Goal: Task Accomplishment & Management: Complete application form

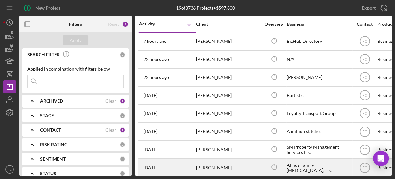
scroll to position [73, 0]
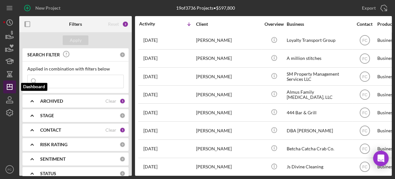
click at [11, 82] on icon "Icon/Dashboard" at bounding box center [10, 87] width 16 height 16
click at [50, 78] on input at bounding box center [76, 81] width 96 height 13
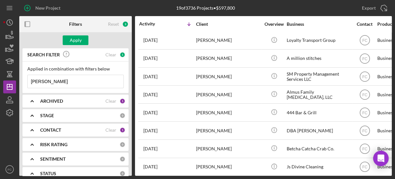
type input "[PERSON_NAME]"
click at [38, 100] on icon "Icon/Expander" at bounding box center [32, 101] width 16 height 16
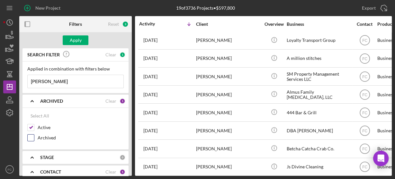
click at [29, 138] on input "Archived" at bounding box center [31, 137] width 6 height 6
checkbox input "true"
click at [72, 39] on div "Apply" at bounding box center [76, 40] width 12 height 10
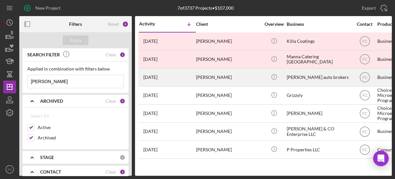
scroll to position [0, 0]
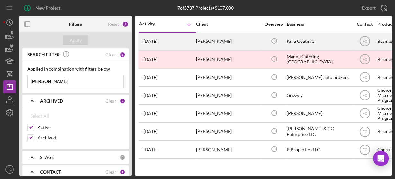
click at [175, 44] on div "[DATE] [PERSON_NAME]" at bounding box center [167, 41] width 56 height 17
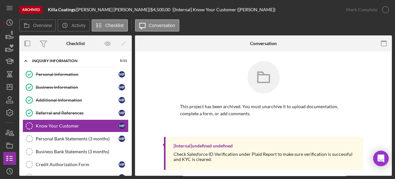
scroll to position [11, 0]
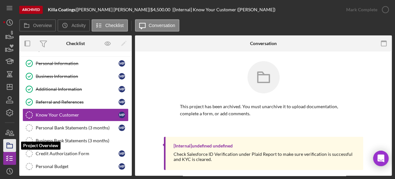
click at [8, 142] on icon "button" at bounding box center [10, 145] width 16 height 16
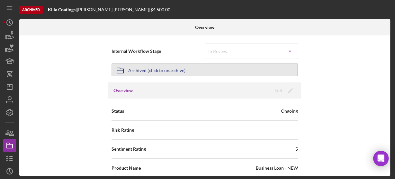
click at [153, 72] on div "Archived (click to unarchive)" at bounding box center [156, 70] width 57 height 12
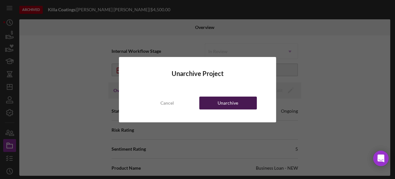
click at [214, 103] on button "Unarchive" at bounding box center [228, 102] width 58 height 13
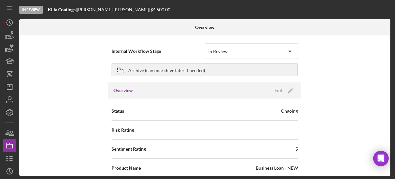
drag, startPoint x: 80, startPoint y: 9, endPoint x: 111, endPoint y: 11, distance: 31.0
click at [112, 11] on div "Killa Coatings | [PERSON_NAME] | $4,500.00" at bounding box center [110, 9] width 124 height 5
click at [13, 157] on icon "button" at bounding box center [10, 158] width 16 height 16
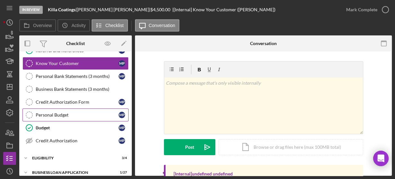
scroll to position [88, 0]
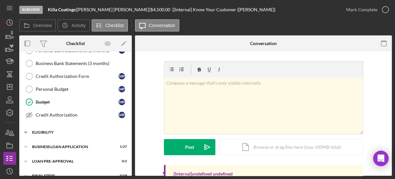
click at [45, 132] on div "Icon/Expander ELIGIBILITY 3 / 4" at bounding box center [75, 132] width 113 height 13
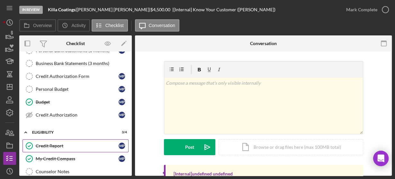
click at [47, 143] on div "Credit Report" at bounding box center [77, 145] width 83 height 5
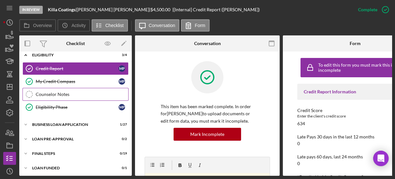
scroll to position [166, 0]
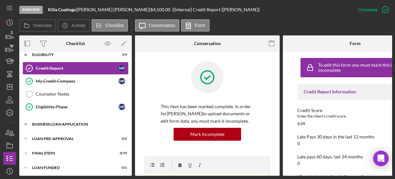
click at [53, 123] on div "Icon/Expander BUSINESS LOAN APPLICATION 1 / 27" at bounding box center [75, 124] width 113 height 13
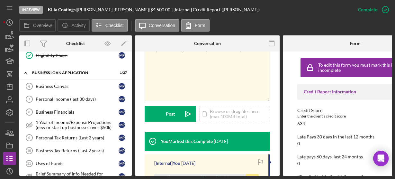
scroll to position [180, 0]
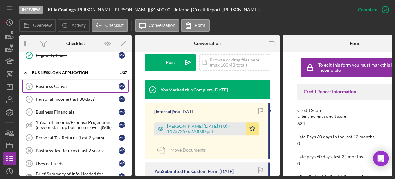
click at [50, 84] on div "Business Canvas" at bounding box center [77, 86] width 83 height 5
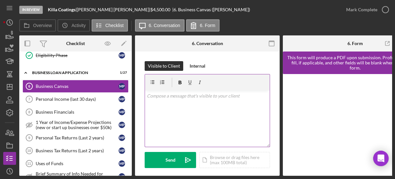
scroll to position [77, 0]
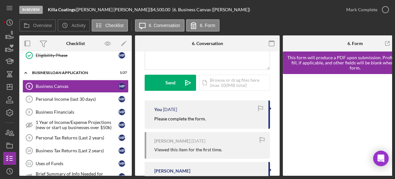
drag, startPoint x: 152, startPoint y: 118, endPoint x: 214, endPoint y: 117, distance: 61.7
click at [214, 117] on div "You [DATE] Please complete the form." at bounding box center [207, 114] width 125 height 28
copy mark "Please complete the form."
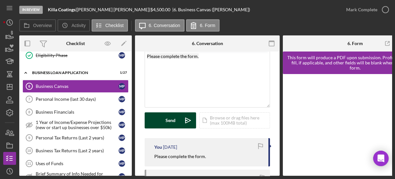
click at [159, 120] on button "Send Icon/icon-invite-send" at bounding box center [170, 120] width 51 height 16
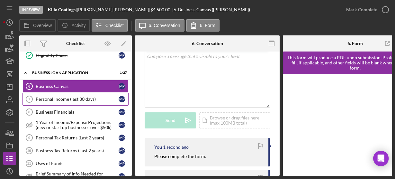
click at [56, 96] on div "Personal Income (last 30 days)" at bounding box center [77, 98] width 83 height 5
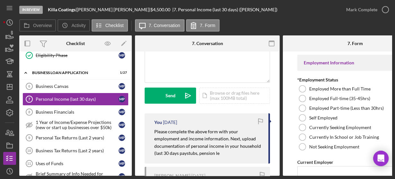
scroll to position [65, 0]
drag, startPoint x: 155, startPoint y: 141, endPoint x: 225, endPoint y: 165, distance: 74.2
drag, startPoint x: 193, startPoint y: 146, endPoint x: 184, endPoint y: 161, distance: 17.0
click at [184, 162] on div "You [DATE] Please complete the above form with your employment and income infor…" at bounding box center [207, 138] width 125 height 50
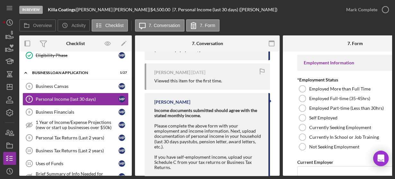
scroll to position [193, 0]
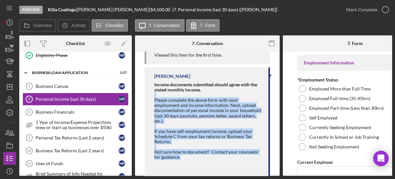
drag, startPoint x: 153, startPoint y: 97, endPoint x: 201, endPoint y: 152, distance: 72.7
click at [202, 157] on div "[PERSON_NAME] Income documents submitted should agree with the stated monthly i…" at bounding box center [207, 122] width 125 height 111
copy div "Please complete the above form with your employment and income information. Nex…"
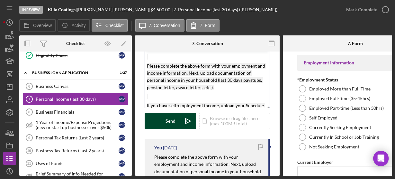
scroll to position [34, 0]
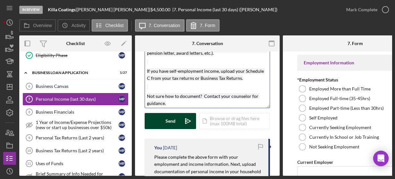
click at [171, 119] on div "Send" at bounding box center [171, 121] width 10 height 16
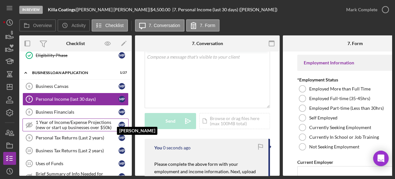
scroll to position [0, 0]
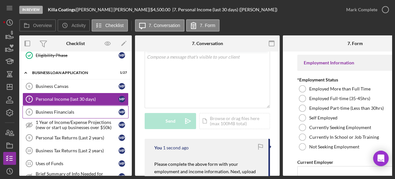
click at [67, 109] on div "Business Financials" at bounding box center [77, 111] width 83 height 5
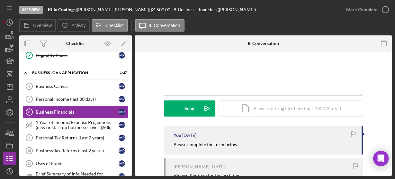
scroll to position [77, 0]
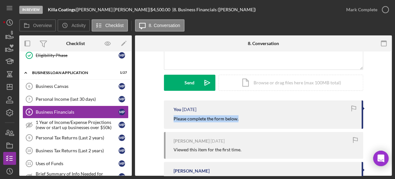
drag, startPoint x: 171, startPoint y: 118, endPoint x: 238, endPoint y: 119, distance: 66.6
click at [238, 119] on div "You [DATE] Please complete the form below." at bounding box center [263, 114] width 199 height 28
copy mark "Please complete the form below."
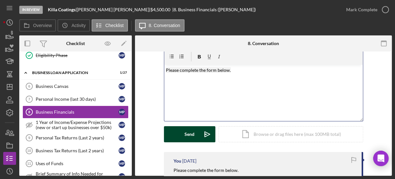
click at [177, 136] on button "Send Icon/icon-invite-send" at bounding box center [189, 134] width 51 height 16
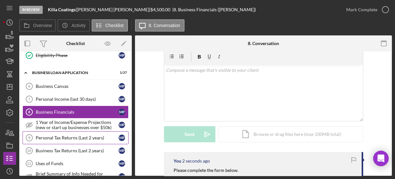
click at [49, 135] on div "Personal Tax Returns (Last 2 years)" at bounding box center [77, 137] width 83 height 5
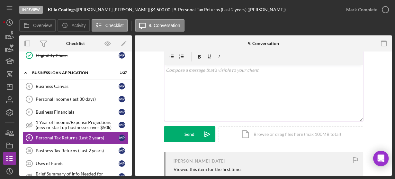
scroll to position [72, 0]
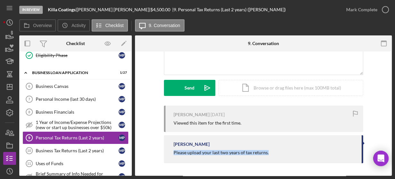
drag, startPoint x: 186, startPoint y: 155, endPoint x: 266, endPoint y: 155, distance: 80.1
click at [270, 156] on div "[PERSON_NAME] Please upload your last two years of tax returns." at bounding box center [263, 149] width 199 height 28
drag, startPoint x: 251, startPoint y: 151, endPoint x: 230, endPoint y: 151, distance: 21.5
drag, startPoint x: 230, startPoint y: 151, endPoint x: 245, endPoint y: 93, distance: 59.8
click at [245, 93] on div "Icon/Document Browse or drag files here (max 100MB total) Tap to choose files o…" at bounding box center [291, 88] width 145 height 16
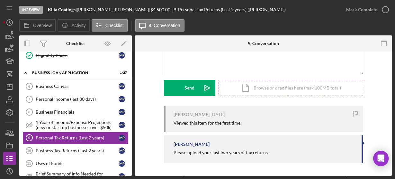
scroll to position [0, 0]
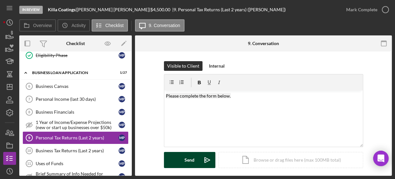
click at [185, 158] on div "Send" at bounding box center [190, 160] width 10 height 16
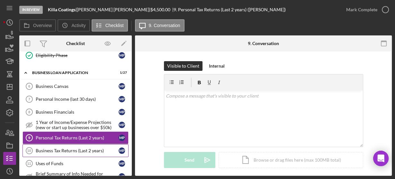
click at [71, 148] on div "Business Tax Returns (Last 2 years)" at bounding box center [77, 150] width 83 height 5
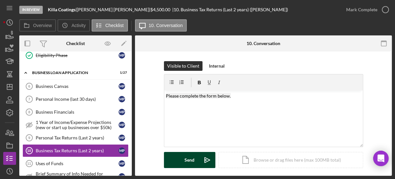
click at [177, 159] on button "Send Icon/icon-invite-send" at bounding box center [189, 160] width 51 height 16
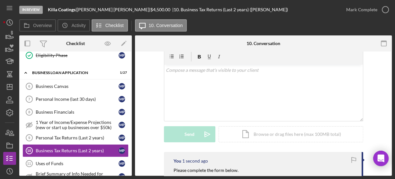
scroll to position [51, 0]
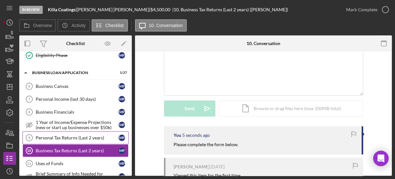
click at [74, 135] on div "Personal Tax Returns (Last 2 years)" at bounding box center [77, 137] width 83 height 5
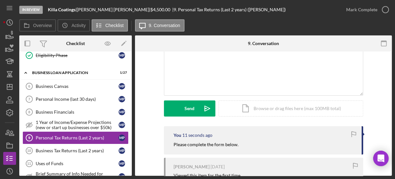
scroll to position [103, 0]
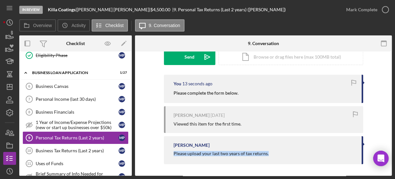
drag, startPoint x: 175, startPoint y: 152, endPoint x: 248, endPoint y: 150, distance: 73.3
click at [274, 155] on div "[PERSON_NAME] Please upload your last two years of tax returns." at bounding box center [263, 150] width 199 height 28
copy div "Please upload your last two years of tax returns."
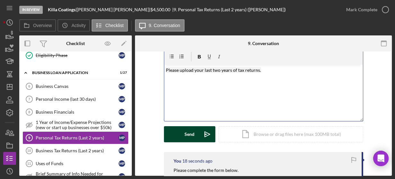
click at [177, 131] on button "Send Icon/icon-invite-send" at bounding box center [189, 134] width 51 height 16
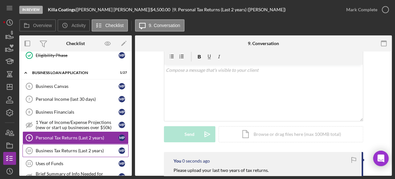
click at [69, 148] on div "Business Tax Returns (Last 2 years)" at bounding box center [77, 150] width 83 height 5
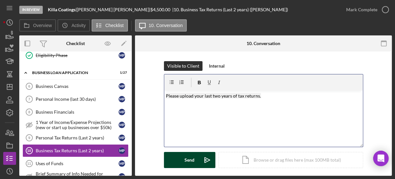
click at [177, 158] on button "Send Icon/icon-invite-send" at bounding box center [189, 160] width 51 height 16
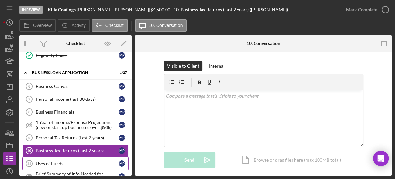
click at [80, 161] on div "Uses of Funds" at bounding box center [77, 163] width 83 height 5
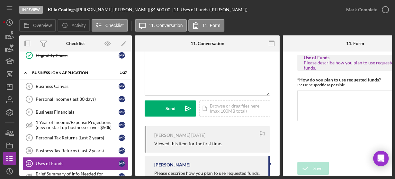
scroll to position [74, 0]
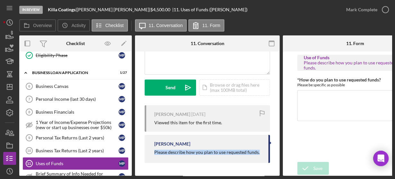
drag, startPoint x: 151, startPoint y: 150, endPoint x: 256, endPoint y: 150, distance: 104.5
click at [258, 149] on div "[PERSON_NAME] Please describe how you plan to use requested funds." at bounding box center [207, 149] width 125 height 28
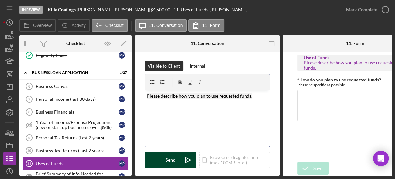
click at [157, 157] on button "Send Icon/icon-invite-send" at bounding box center [170, 160] width 51 height 16
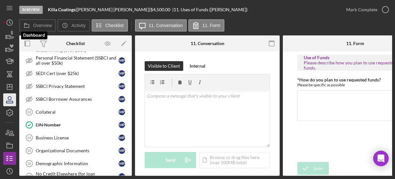
scroll to position [51, 0]
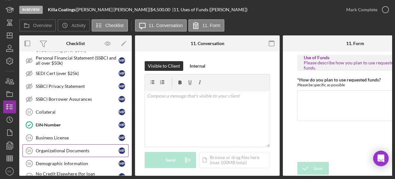
click at [50, 148] on div "Organizational Documents" at bounding box center [77, 150] width 83 height 5
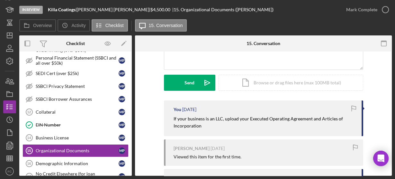
scroll to position [129, 0]
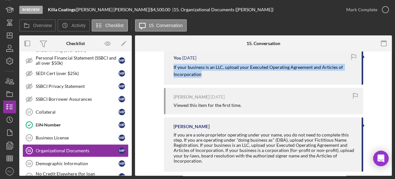
drag, startPoint x: 170, startPoint y: 67, endPoint x: 216, endPoint y: 80, distance: 47.5
click at [216, 80] on div "You [DATE] If your business is an LLC, upload your Executed Operating Agreement…" at bounding box center [263, 67] width 199 height 36
copy mark "If your business is an LLC, upload your Executed Operating Agreement and Articl…"
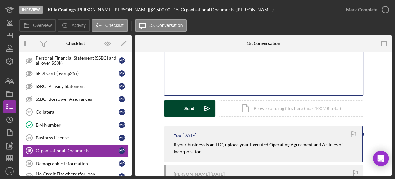
scroll to position [47, 0]
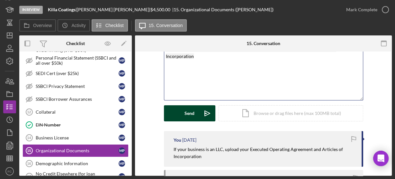
click at [181, 111] on button "Send Icon/icon-invite-send" at bounding box center [189, 113] width 51 height 16
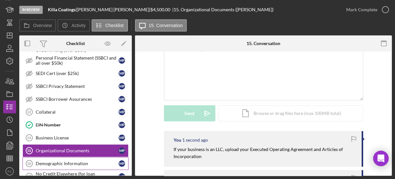
click at [53, 161] on div "Demographic Information" at bounding box center [77, 163] width 83 height 5
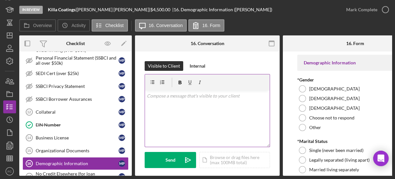
scroll to position [77, 0]
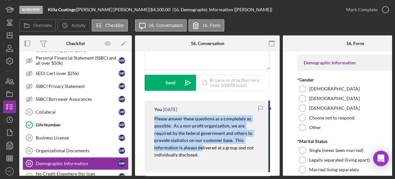
drag, startPoint x: 150, startPoint y: 118, endPoint x: 189, endPoint y: 143, distance: 46.1
click at [198, 147] on div "You [DATE] Please answer these questions as a completely as possible. As a non-…" at bounding box center [207, 136] width 125 height 72
click at [156, 125] on mark "Please answer these questions as a completely as possible. As a non-profit orga…" at bounding box center [204, 136] width 100 height 41
drag, startPoint x: 152, startPoint y: 114, endPoint x: 197, endPoint y: 155, distance: 61.5
click at [197, 155] on div "You [DATE] Please answer these questions as a completely as possible. As a non-…" at bounding box center [207, 136] width 125 height 72
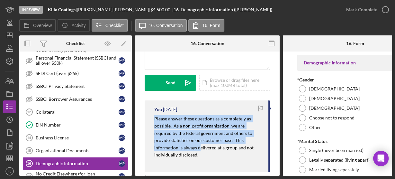
copy mark "Please answer these questions as a completely as possible. As a non-profit orga…"
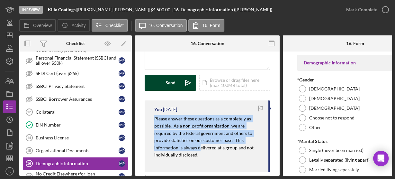
scroll to position [26, 0]
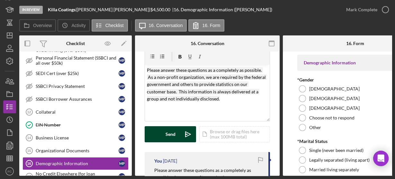
click at [158, 133] on button "Send Icon/icon-invite-send" at bounding box center [170, 134] width 51 height 16
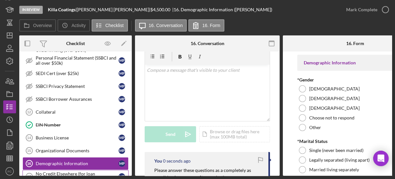
scroll to position [397, 0]
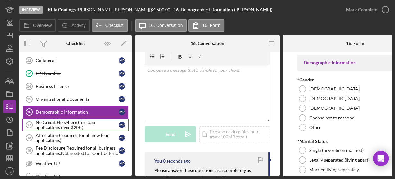
click at [65, 120] on div "No Credit Elsewhere (for loan applications over $20K)" at bounding box center [77, 125] width 83 height 10
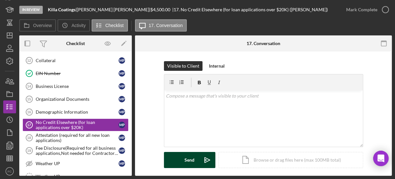
scroll to position [77, 0]
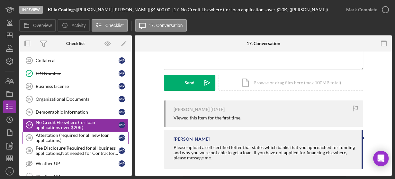
click at [59, 132] on div "Attestation (required for all new loan applications)" at bounding box center [77, 137] width 83 height 10
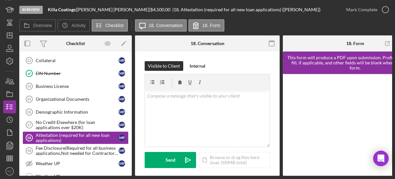
scroll to position [77, 0]
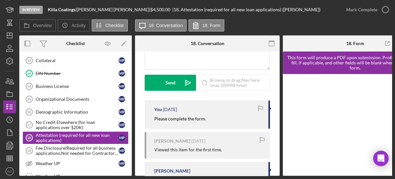
drag, startPoint x: 151, startPoint y: 119, endPoint x: 205, endPoint y: 121, distance: 53.7
click at [210, 122] on div "You [DATE] Please complete the form." at bounding box center [207, 114] width 125 height 28
copy mark "Please complete the form."
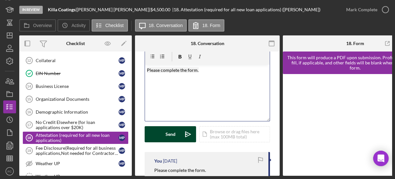
click at [158, 134] on button "Send Icon/icon-invite-send" at bounding box center [170, 134] width 51 height 16
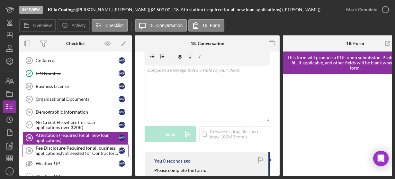
click at [64, 145] on div "Fee Disclosure(Required for all business applications,Not needed for Contractor…" at bounding box center [77, 150] width 83 height 10
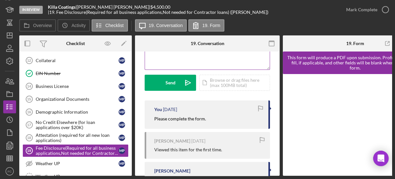
scroll to position [26, 0]
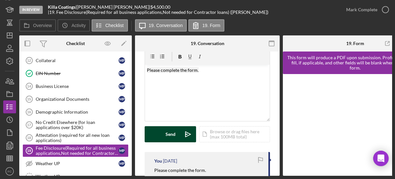
click at [167, 130] on div "Send" at bounding box center [171, 134] width 10 height 16
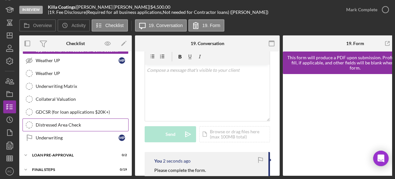
scroll to position [510, 0]
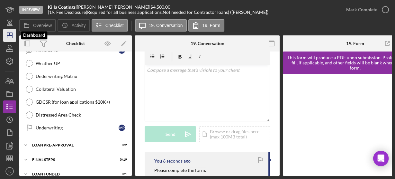
click at [9, 37] on icon "Icon/Dashboard" at bounding box center [10, 35] width 16 height 16
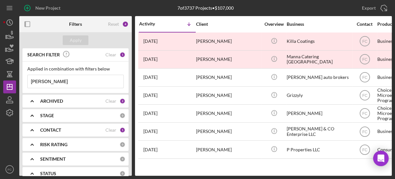
click at [50, 101] on b "ARCHIVED" at bounding box center [51, 100] width 23 height 5
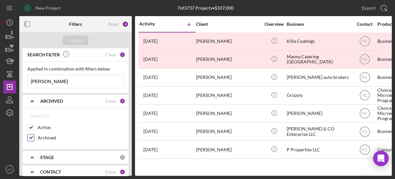
click at [30, 138] on input "Archived" at bounding box center [31, 137] width 6 height 6
checkbox input "false"
click at [47, 81] on input "[PERSON_NAME]" at bounding box center [76, 81] width 96 height 13
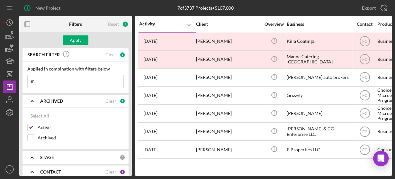
type input "m"
click at [80, 38] on div "Apply" at bounding box center [76, 40] width 12 height 10
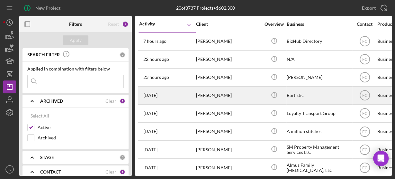
click at [171, 95] on div "[DATE] [PERSON_NAME]" at bounding box center [167, 95] width 56 height 17
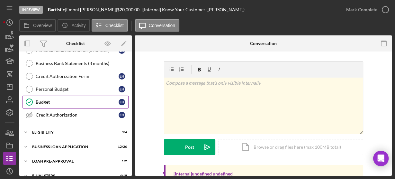
scroll to position [110, 0]
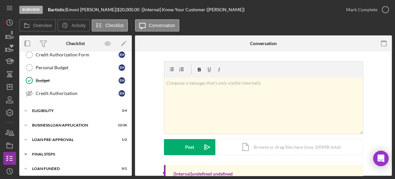
click at [48, 152] on div "FINAL STEPS" at bounding box center [78, 154] width 92 height 4
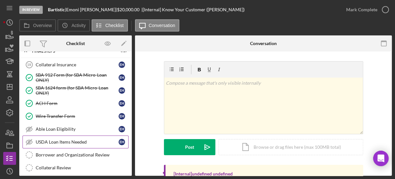
scroll to position [238, 0]
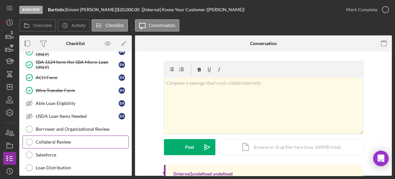
click at [54, 139] on div "Collateral Review" at bounding box center [82, 141] width 93 height 5
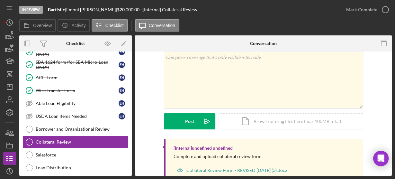
scroll to position [46, 0]
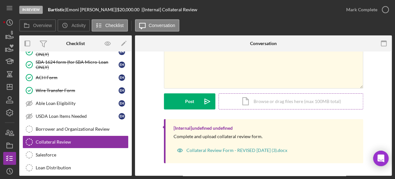
click at [258, 101] on div "Icon/Document Browse or drag files here (max 100MB total) Tap to choose files o…" at bounding box center [291, 101] width 145 height 16
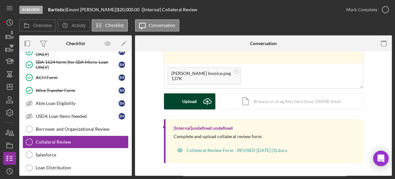
click at [174, 102] on button "Upload Icon/Upload" at bounding box center [189, 101] width 51 height 16
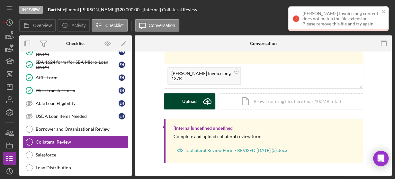
click at [193, 102] on div "Upload" at bounding box center [189, 101] width 14 height 16
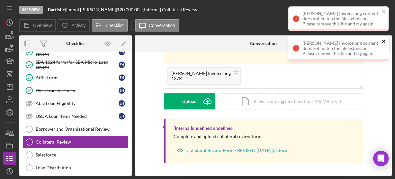
click at [382, 39] on icon "close" at bounding box center [384, 41] width 5 height 5
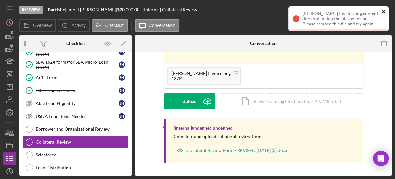
click at [384, 11] on icon "close" at bounding box center [384, 11] width 5 height 5
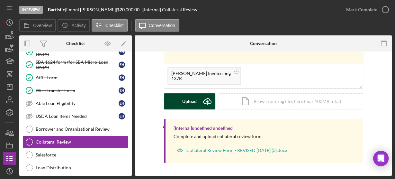
click at [196, 100] on button "Upload Icon/Upload" at bounding box center [189, 101] width 51 height 16
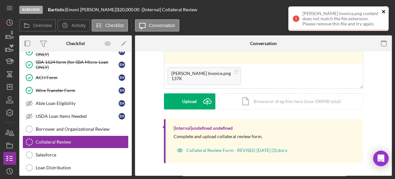
click at [384, 11] on icon "close" at bounding box center [383, 11] width 3 height 3
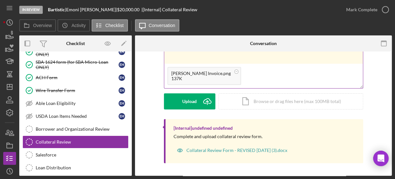
click at [234, 70] on circle at bounding box center [236, 71] width 4 height 4
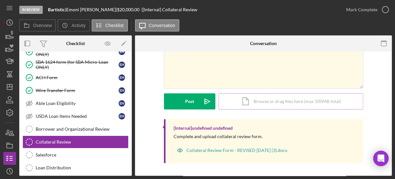
click at [274, 105] on div "Icon/Document Browse or drag files here (max 100MB total) Tap to choose files o…" at bounding box center [291, 101] width 145 height 16
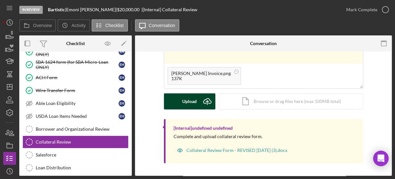
click at [178, 104] on button "Upload Icon/Upload" at bounding box center [189, 101] width 51 height 16
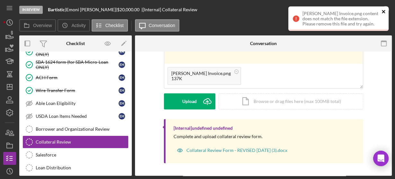
click at [384, 12] on icon "close" at bounding box center [384, 11] width 5 height 5
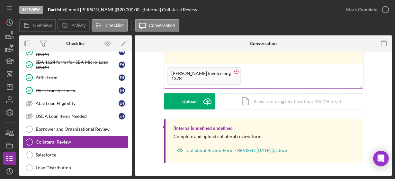
click at [232, 73] on icon at bounding box center [236, 72] width 8 height 8
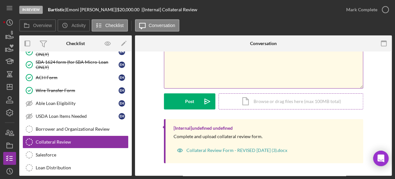
click at [263, 101] on div "Icon/Document Browse or drag files here (max 100MB total) Tap to choose files o…" at bounding box center [291, 101] width 145 height 16
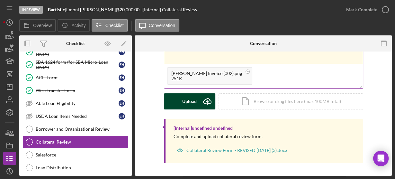
click at [184, 103] on div "Upload" at bounding box center [189, 101] width 14 height 16
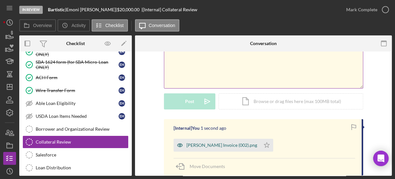
click at [200, 143] on div "[PERSON_NAME] Invoice (002).png" at bounding box center [221, 144] width 71 height 5
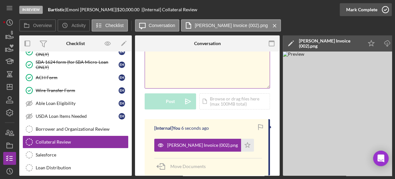
click at [385, 9] on icon "button" at bounding box center [385, 10] width 16 height 16
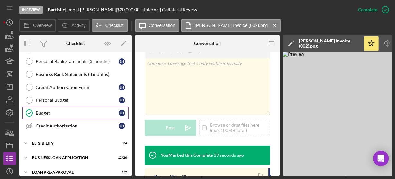
scroll to position [129, 0]
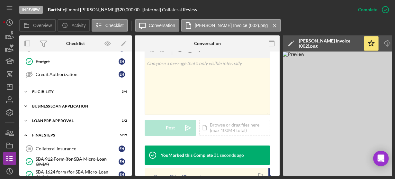
click at [57, 107] on div "Icon/Expander BUSINESS LOAN APPLICATION 12 / 26" at bounding box center [75, 106] width 113 height 13
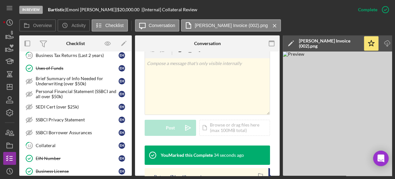
scroll to position [283, 0]
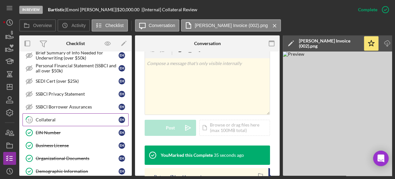
click at [58, 113] on link "12 Collateral E H" at bounding box center [76, 119] width 106 height 13
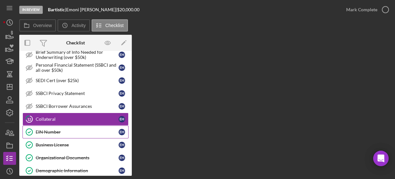
click at [56, 125] on link "EIN Number EIN Number E H" at bounding box center [76, 131] width 106 height 13
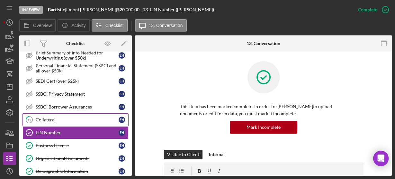
click at [57, 117] on div "Collateral" at bounding box center [77, 119] width 83 height 5
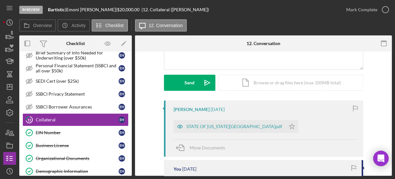
scroll to position [103, 0]
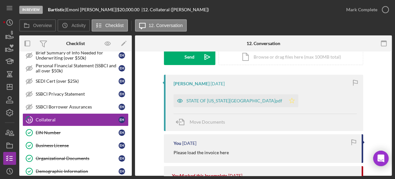
click at [286, 99] on icon "Icon/Star" at bounding box center [292, 100] width 13 height 13
click at [267, 58] on div "Icon/Document Browse or drag files here (max 100MB total) Tap to choose files o…" at bounding box center [291, 57] width 145 height 16
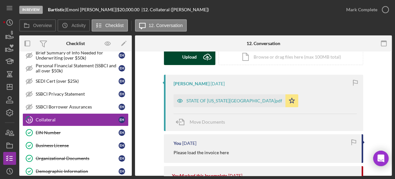
click at [187, 57] on div "Upload" at bounding box center [189, 57] width 14 height 16
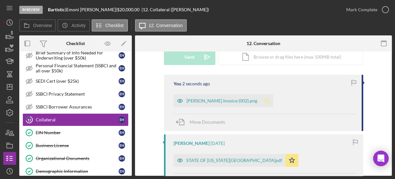
click at [260, 99] on icon "Icon/Star" at bounding box center [266, 100] width 13 height 13
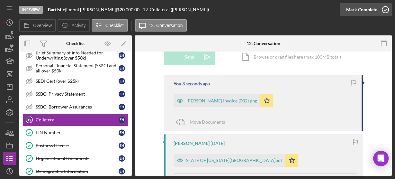
click at [386, 11] on icon "button" at bounding box center [385, 10] width 16 height 16
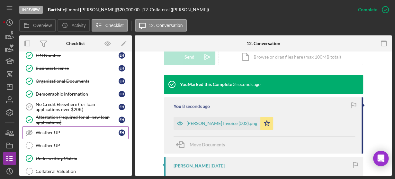
scroll to position [386, 0]
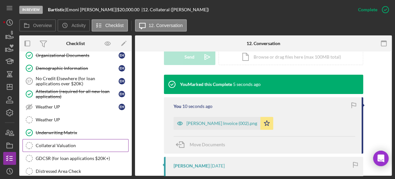
click at [66, 143] on div "Collateral Valuation" at bounding box center [82, 145] width 93 height 5
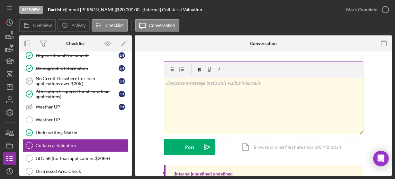
scroll to position [45, 0]
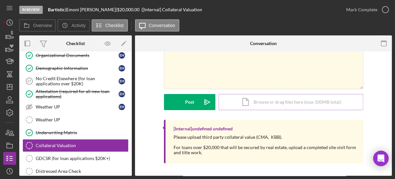
click at [270, 103] on div "Icon/Document Browse or drag files here (max 100MB total) Tap to choose files o…" at bounding box center [291, 102] width 145 height 16
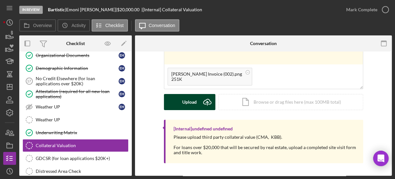
click at [201, 105] on icon "Icon/Upload" at bounding box center [207, 102] width 16 height 16
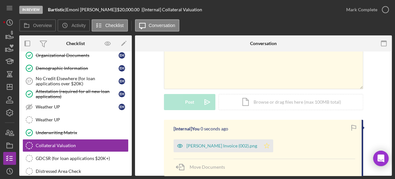
click at [264, 146] on polygon "button" at bounding box center [266, 145] width 5 height 5
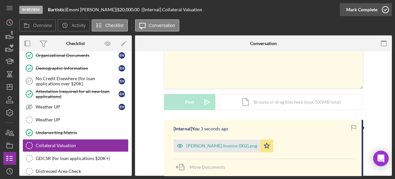
click at [384, 8] on icon "button" at bounding box center [385, 10] width 16 height 16
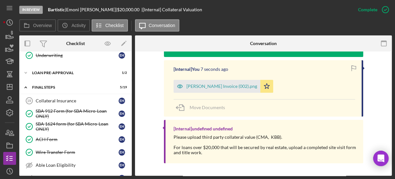
scroll to position [592, 0]
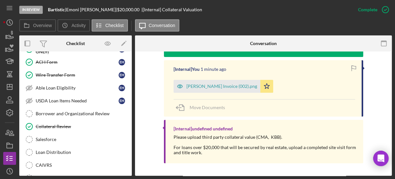
click at [379, 123] on div "You Marked this Complete 1 minute ago [Internal] You 1 minute ago [PERSON_NAME]…" at bounding box center [264, 102] width 238 height 129
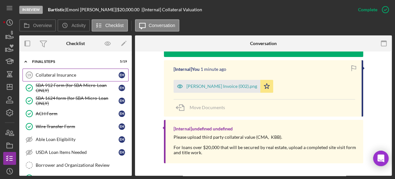
drag, startPoint x: 58, startPoint y: 65, endPoint x: 67, endPoint y: 63, distance: 9.0
click at [58, 72] on div "Collateral Insurance" at bounding box center [77, 74] width 83 height 5
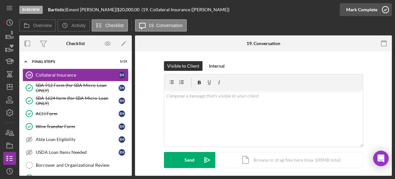
click at [387, 8] on icon "button" at bounding box center [385, 10] width 16 height 16
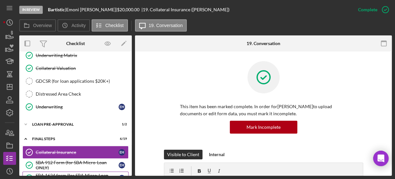
scroll to position [437, 0]
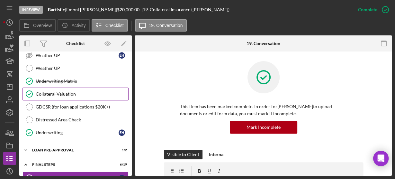
click at [60, 91] on div "Collateral Valuation" at bounding box center [82, 93] width 93 height 5
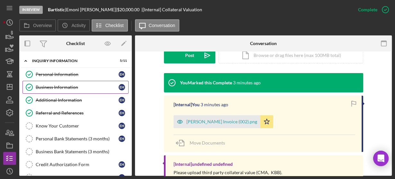
click at [59, 87] on div "Business Information" at bounding box center [77, 87] width 83 height 5
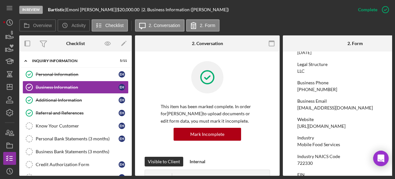
scroll to position [103, 0]
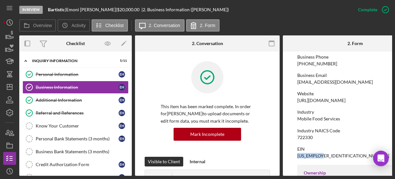
drag, startPoint x: 298, startPoint y: 156, endPoint x: 323, endPoint y: 156, distance: 25.1
click at [323, 156] on div "EIN [US_EMPLOYER_IDENTIFICATION_NUMBER]" at bounding box center [355, 152] width 116 height 12
copy div "[US_EMPLOYER_IDENTIFICATION_NUMBER]"
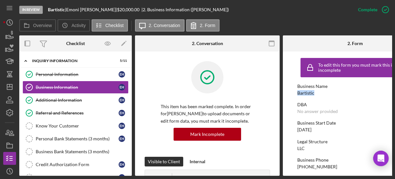
drag, startPoint x: 296, startPoint y: 92, endPoint x: 315, endPoint y: 92, distance: 19.6
click at [315, 92] on form "To edit this form you must mark this item incomplete Business Name Bartistic DB…" at bounding box center [355, 113] width 145 height 124
copy div "Bartistic"
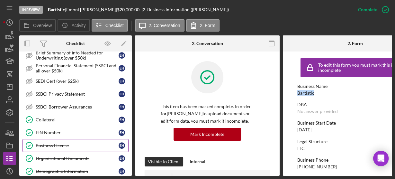
scroll to position [360, 0]
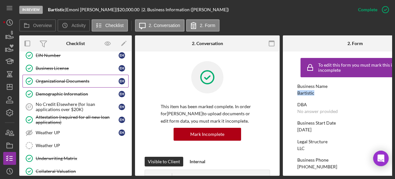
click at [62, 78] on div "Organizational Documents" at bounding box center [77, 80] width 83 height 5
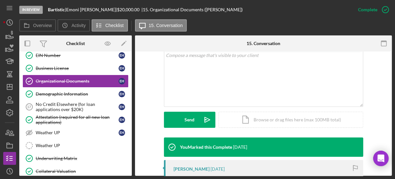
scroll to position [206, 0]
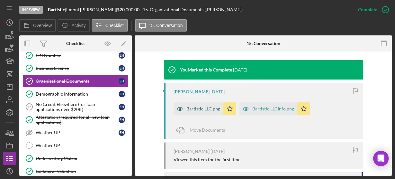
click at [186, 108] on div "Bartistic LLC.png" at bounding box center [203, 108] width 34 height 5
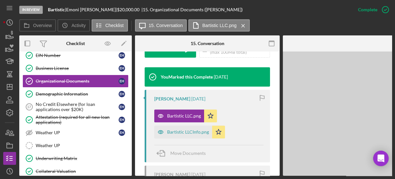
scroll to position [213, 0]
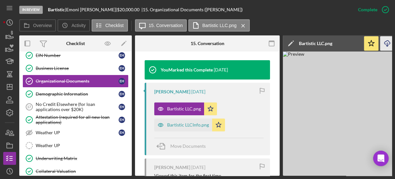
click at [386, 44] on icon "button" at bounding box center [387, 43] width 5 height 4
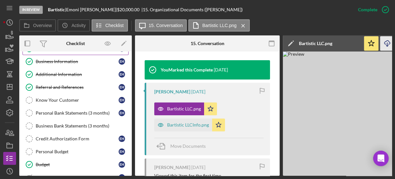
scroll to position [0, 0]
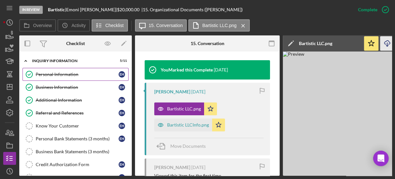
drag, startPoint x: 55, startPoint y: 71, endPoint x: 142, endPoint y: 77, distance: 87.4
click at [55, 72] on div "Personal Information" at bounding box center [77, 74] width 83 height 5
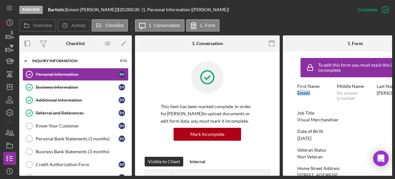
drag, startPoint x: 295, startPoint y: 91, endPoint x: 310, endPoint y: 92, distance: 15.5
click at [310, 92] on form "To edit this form you must mark this item incomplete First Name Emoni Middle Na…" at bounding box center [355, 113] width 145 height 124
copy div "Emoni"
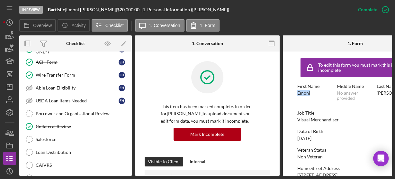
scroll to position [566, 0]
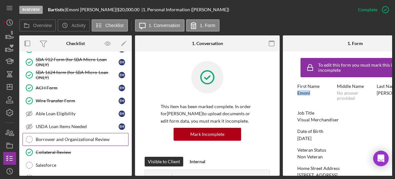
click at [58, 137] on div "Borrower and Organizational Review" at bounding box center [82, 139] width 93 height 5
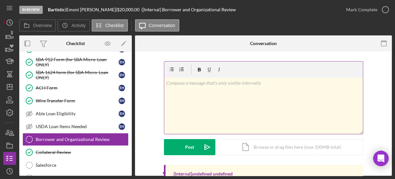
scroll to position [26, 0]
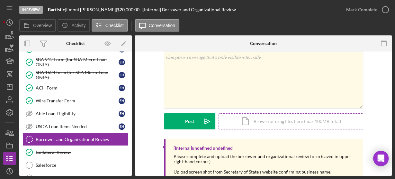
click at [257, 124] on div "Icon/Document Browse or drag files here (max 100MB total) Tap to choose files o…" at bounding box center [291, 121] width 145 height 16
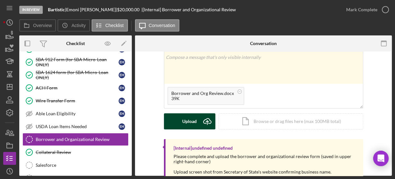
click at [186, 123] on div "Upload" at bounding box center [189, 121] width 14 height 16
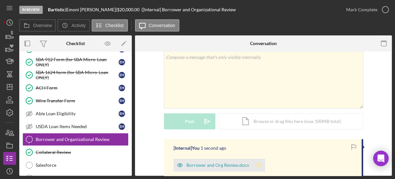
click at [260, 164] on icon "Icon/Star" at bounding box center [258, 165] width 13 height 13
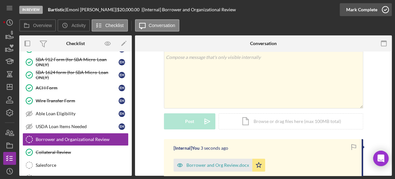
click at [385, 11] on icon "button" at bounding box center [385, 10] width 16 height 16
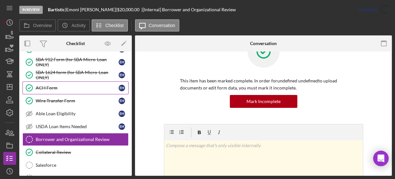
scroll to position [114, 0]
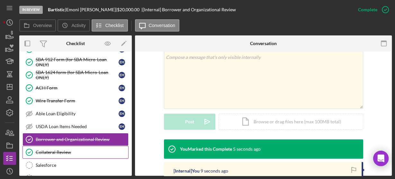
click at [61, 150] on div "Collateral Review" at bounding box center [82, 152] width 93 height 5
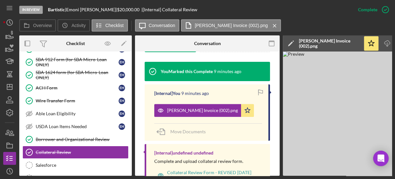
scroll to position [225, 0]
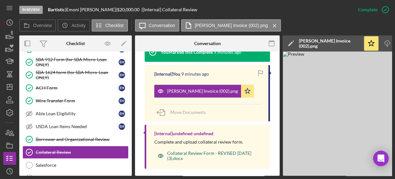
drag, startPoint x: 166, startPoint y: 145, endPoint x: 195, endPoint y: 148, distance: 29.4
click at [195, 149] on div "Collateral Review Form - REVISED [DATE] (3).docx" at bounding box center [207, 155] width 106 height 13
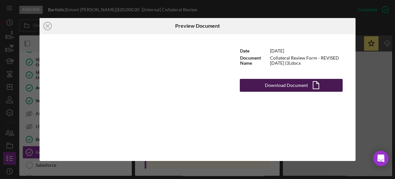
click at [287, 85] on div "Download Document" at bounding box center [286, 85] width 43 height 13
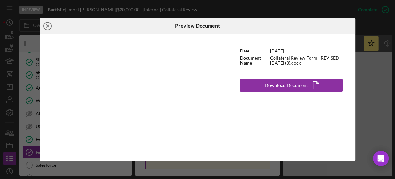
click at [50, 23] on circle at bounding box center [48, 26] width 8 height 8
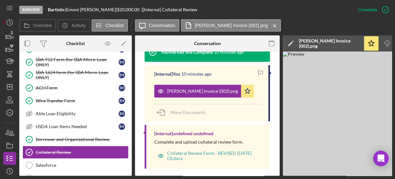
click at [350, 161] on img at bounding box center [379, 113] width 193 height 124
click at [95, 171] on link "Loan Distribution Loan Distribution" at bounding box center [76, 177] width 106 height 13
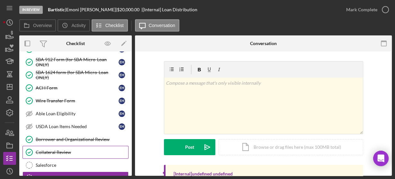
click at [84, 150] on div "Collateral Review" at bounding box center [82, 152] width 93 height 5
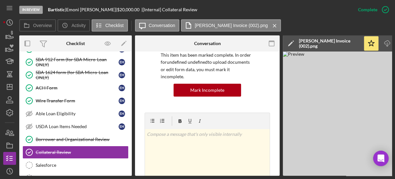
scroll to position [129, 0]
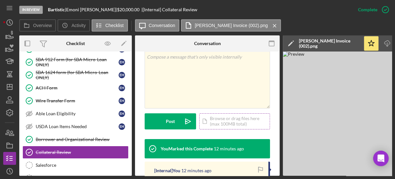
click at [220, 113] on div "Icon/Document Browse or drag files here (max 100MB total) Tap to choose files o…" at bounding box center [234, 121] width 71 height 16
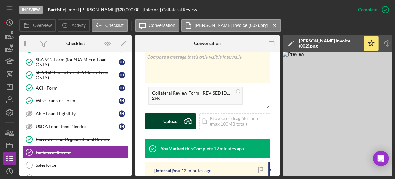
click at [157, 113] on button "Upload Icon/Upload" at bounding box center [170, 121] width 51 height 16
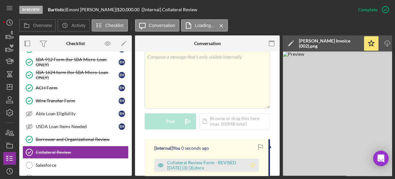
click at [254, 159] on icon "Icon/Star" at bounding box center [252, 165] width 13 height 13
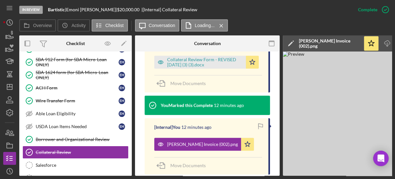
scroll to position [180, 0]
